Goal: Ask a question

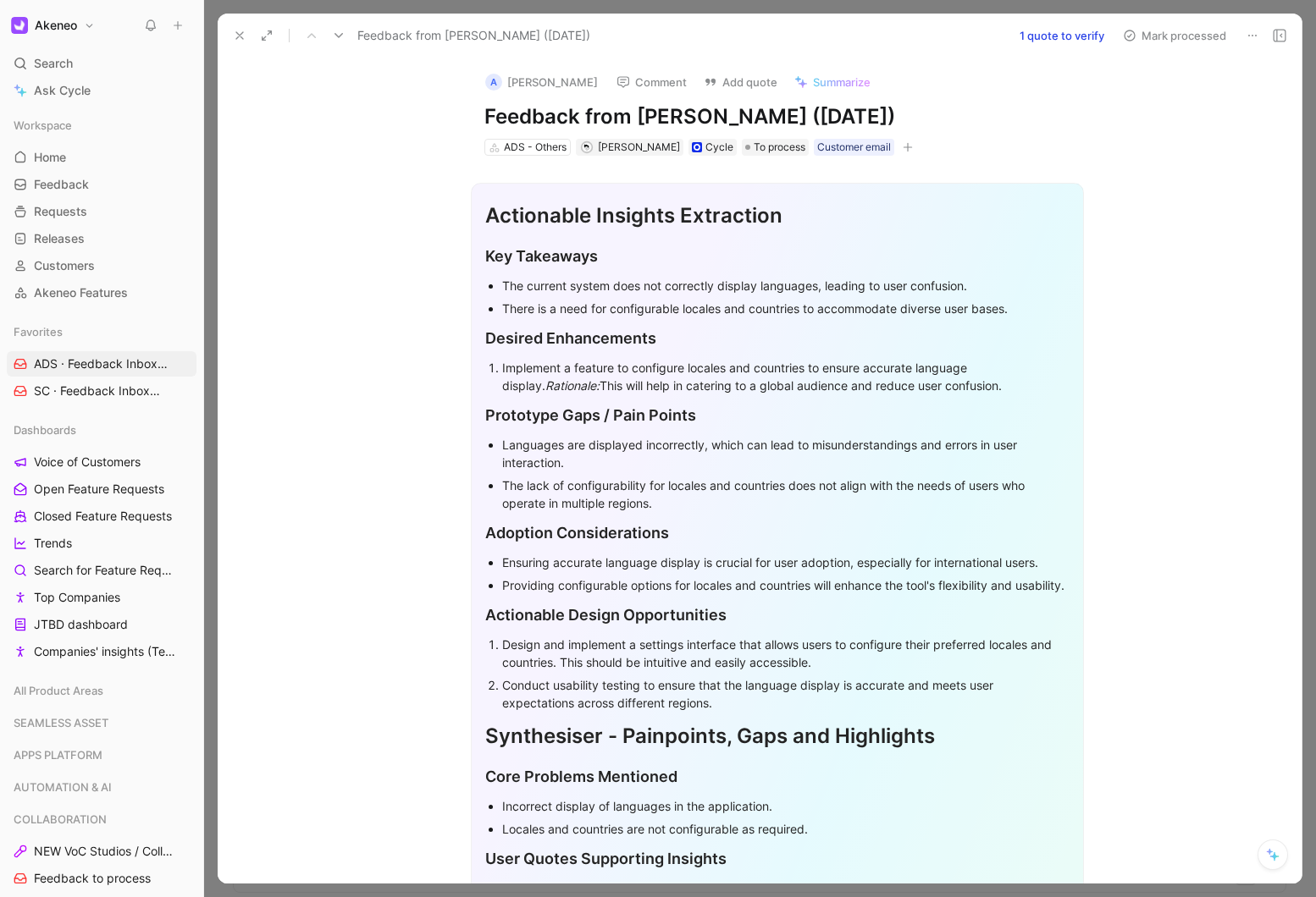
click at [234, 39] on icon at bounding box center [240, 36] width 14 height 14
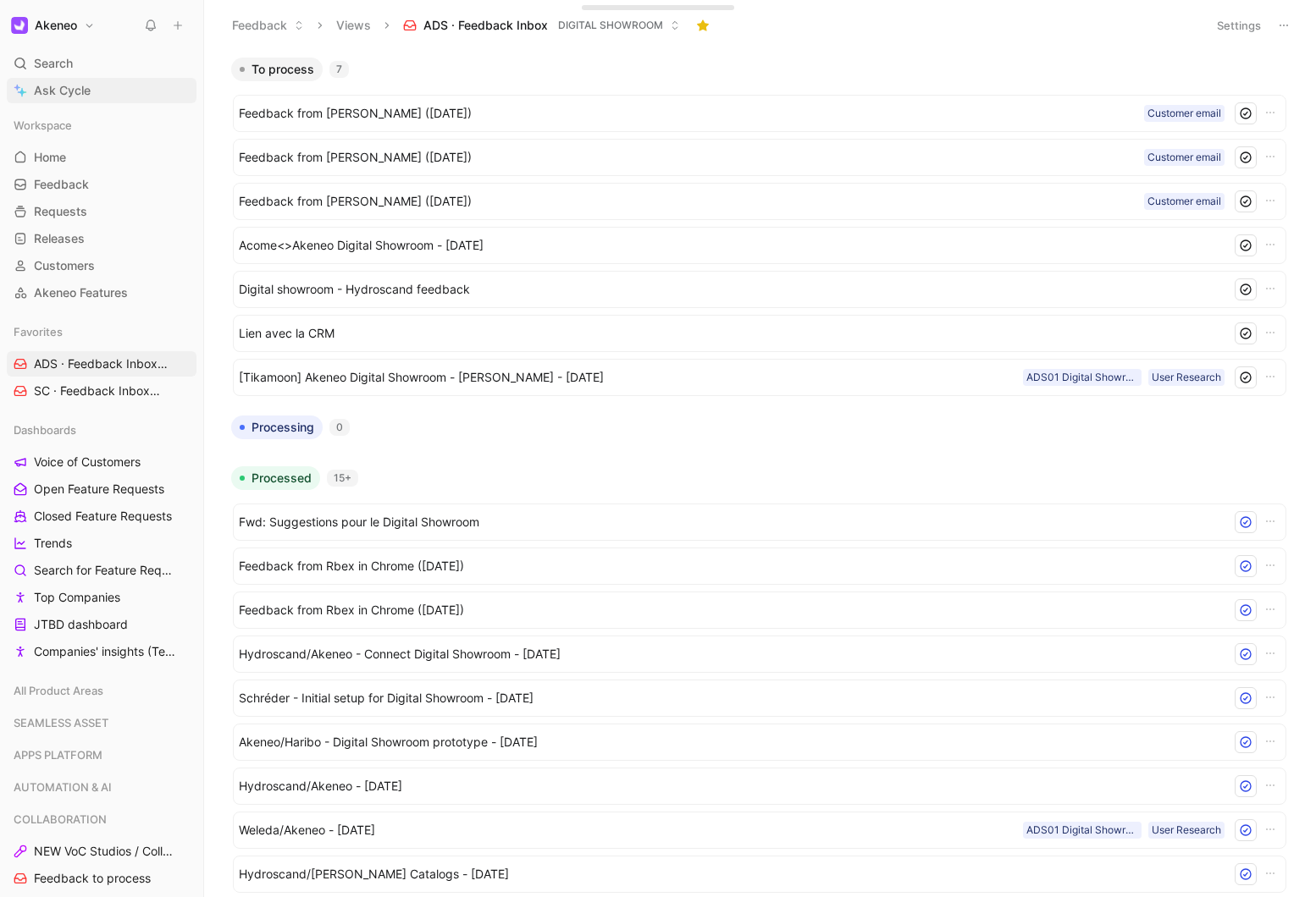
click at [101, 88] on link "Ask Cycle" at bounding box center [101, 91] width 189 height 26
